Goal: Task Accomplishment & Management: Complete application form

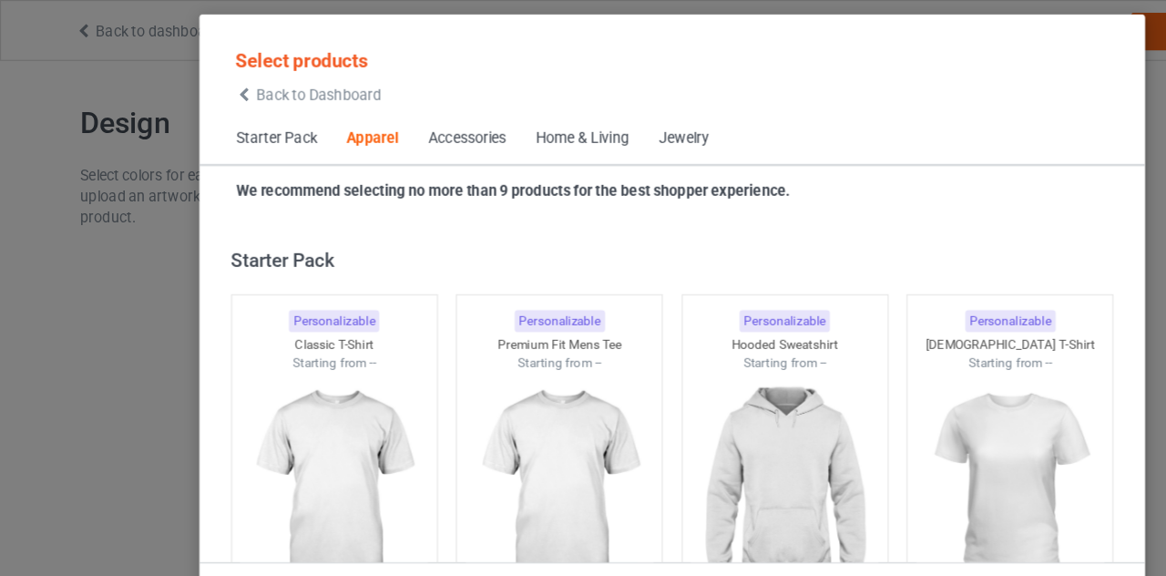
scroll to position [679, 0]
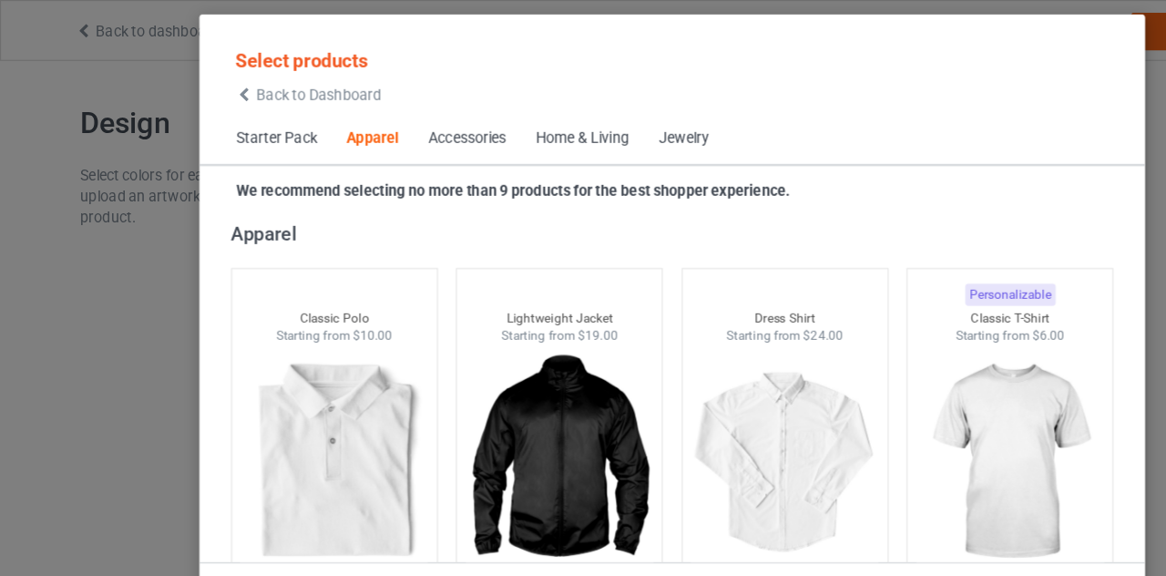
click at [218, 87] on icon at bounding box center [211, 82] width 15 height 13
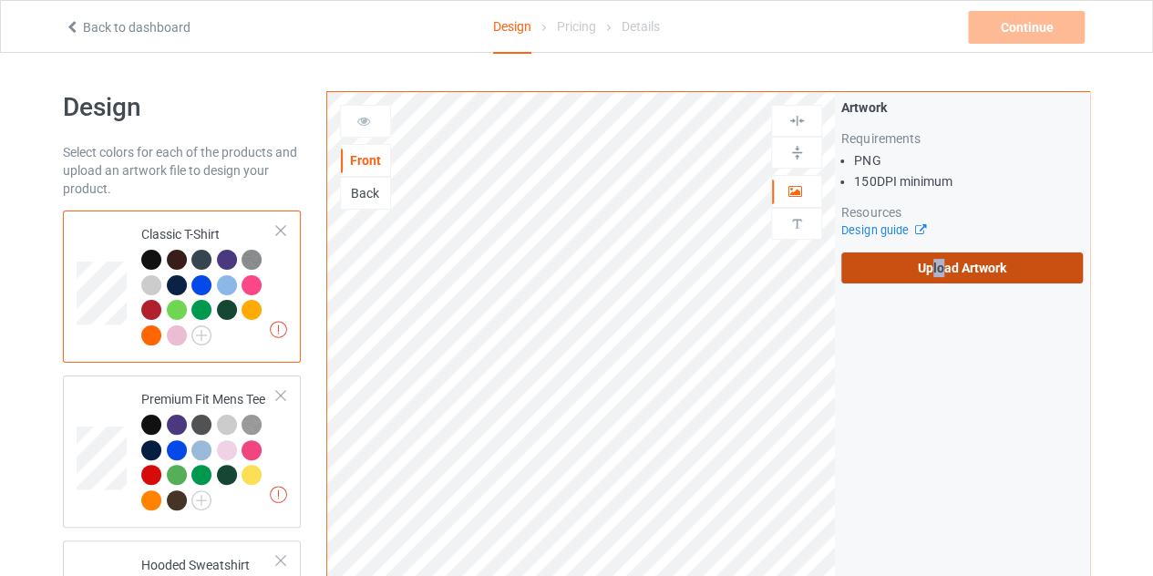
drag, startPoint x: 940, startPoint y: 287, endPoint x: 934, endPoint y: 271, distance: 17.6
click at [934, 271] on div "Artwork Requirements PNG 150 DPI minimum Resources Design guide Upload Artwork" at bounding box center [962, 191] width 254 height 198
click at [934, 271] on label "Upload Artwork" at bounding box center [961, 267] width 241 height 31
click at [0, 0] on input "Upload Artwork" at bounding box center [0, 0] width 0 height 0
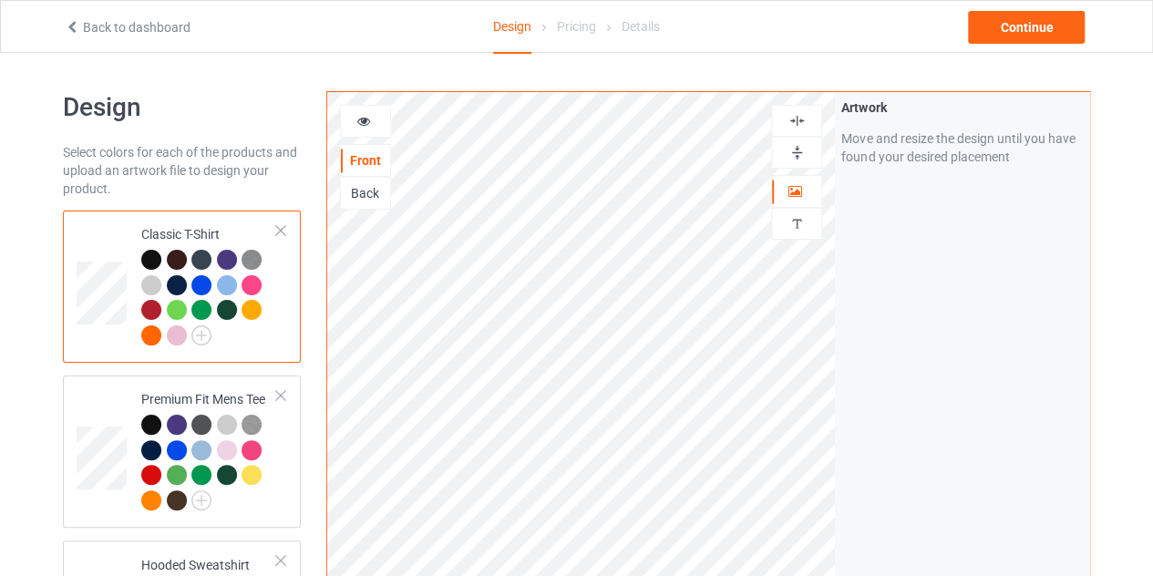
click at [364, 110] on div at bounding box center [365, 121] width 51 height 33
click at [363, 114] on icon at bounding box center [363, 118] width 15 height 13
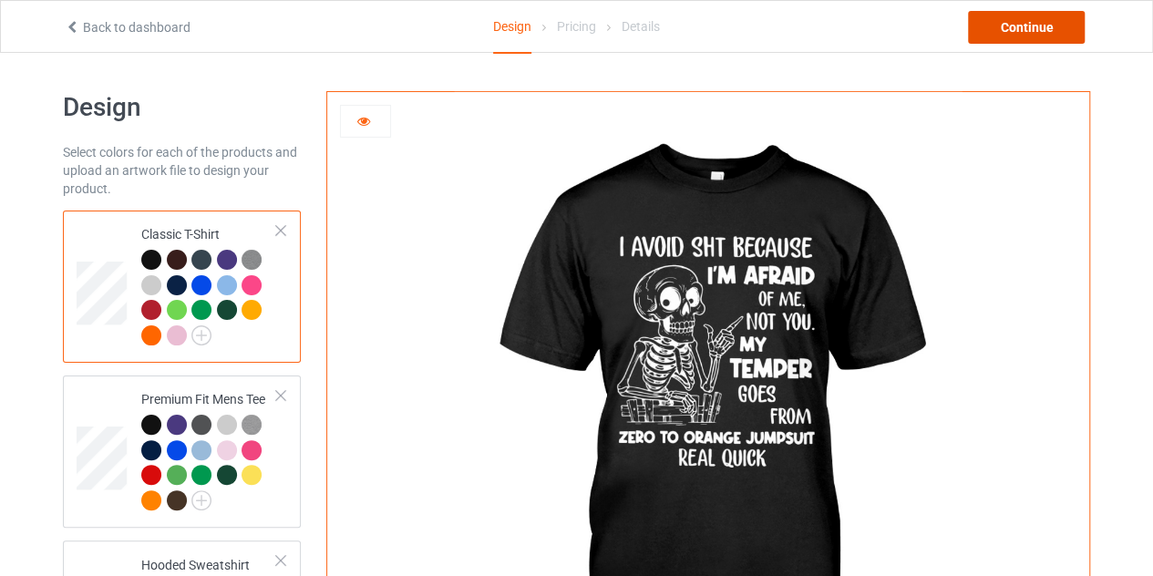
click at [1016, 16] on div "Continue" at bounding box center [1026, 27] width 117 height 33
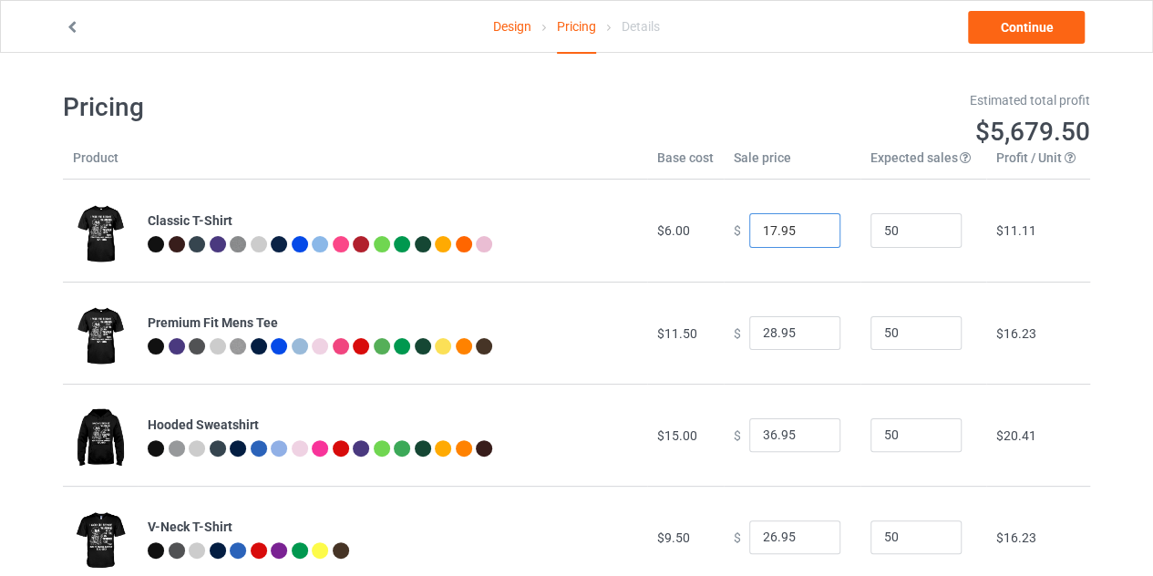
click at [813, 232] on input "17.95" at bounding box center [794, 230] width 91 height 35
type input "16.95"
click at [813, 232] on input "16.95" at bounding box center [794, 230] width 91 height 35
click at [1028, 30] on link "Continue" at bounding box center [1026, 27] width 117 height 33
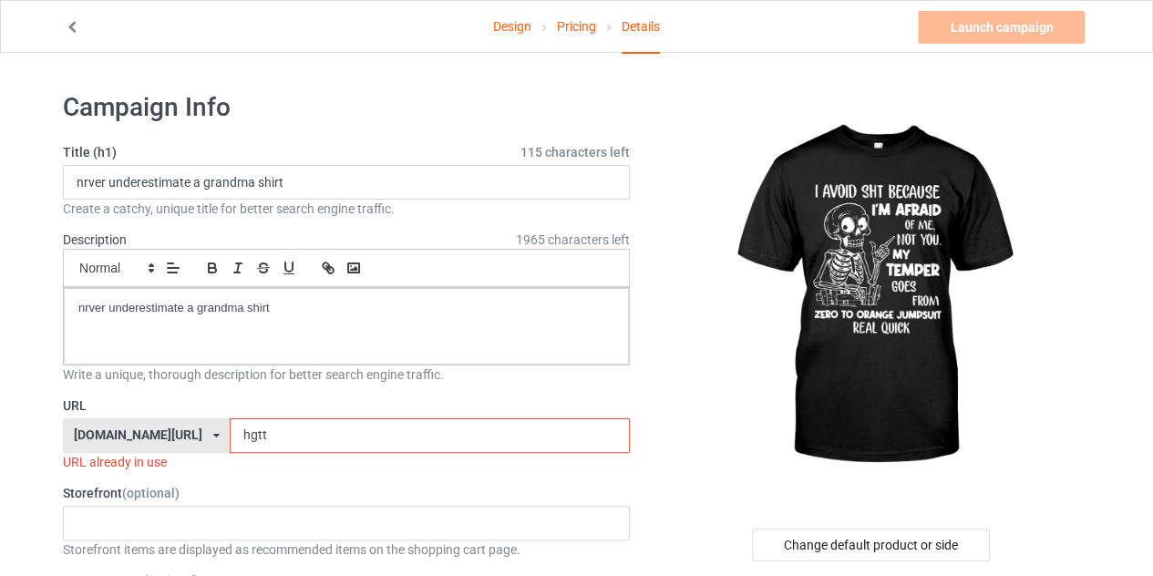
click at [341, 427] on input "hgtt" at bounding box center [429, 435] width 399 height 35
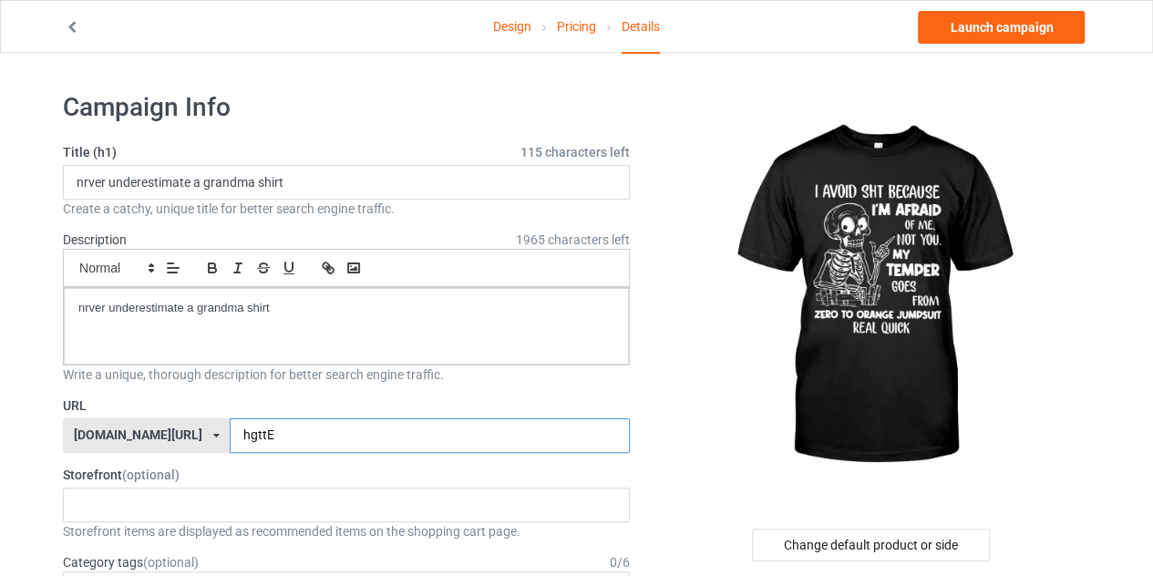
type input "hgttE"
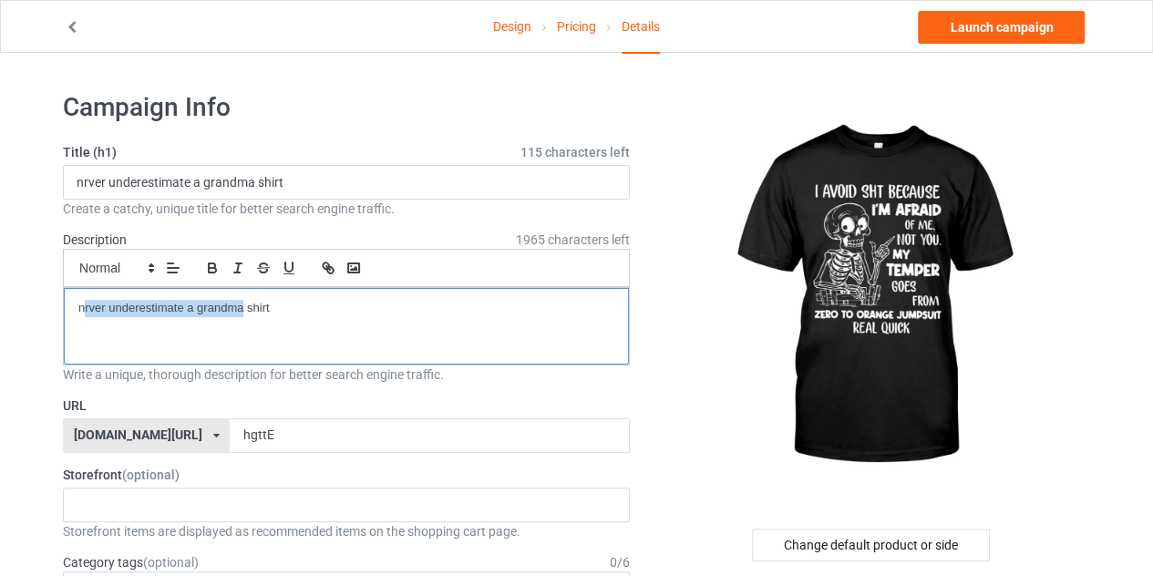
drag, startPoint x: 244, startPoint y: 306, endPoint x: 86, endPoint y: 296, distance: 158.9
click at [86, 296] on div "nrver underestimate a grandma shirt" at bounding box center [346, 326] width 565 height 77
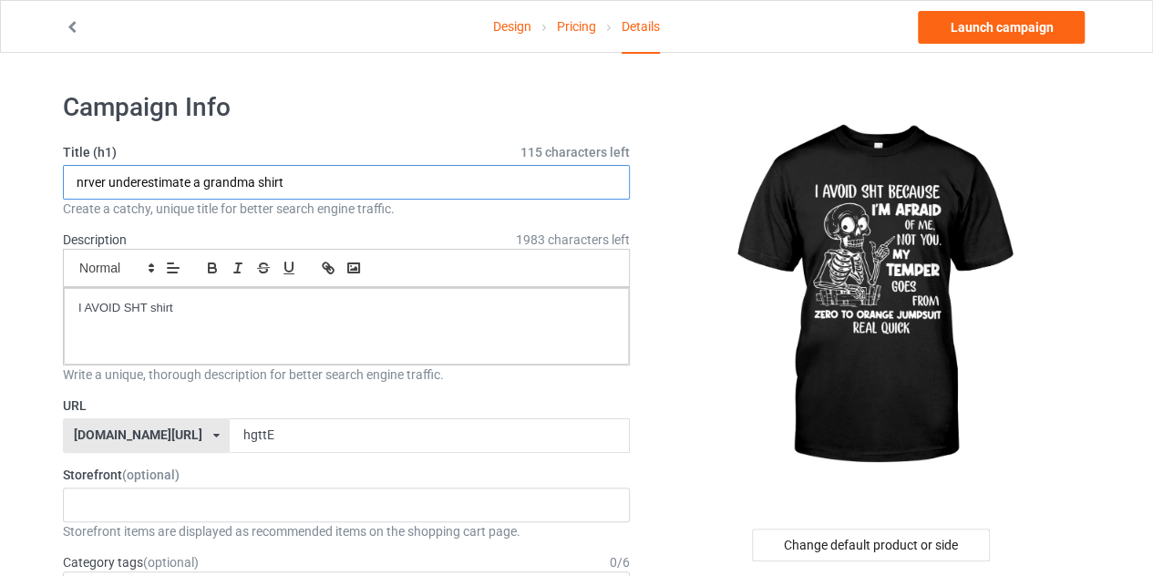
drag, startPoint x: 253, startPoint y: 184, endPoint x: 78, endPoint y: 183, distance: 175.0
click at [78, 183] on input "nrver underestimate a grandma shirt" at bounding box center [346, 182] width 567 height 35
type input "I'M AFRAID shirt"
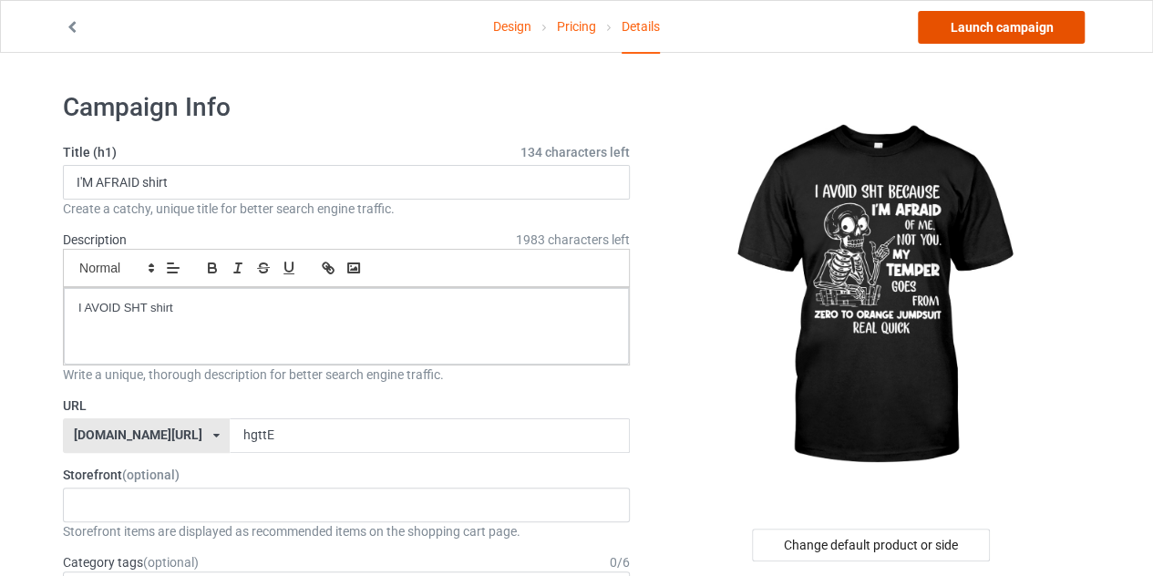
click at [979, 26] on link "Launch campaign" at bounding box center [1001, 27] width 167 height 33
